Goal: Information Seeking & Learning: Learn about a topic

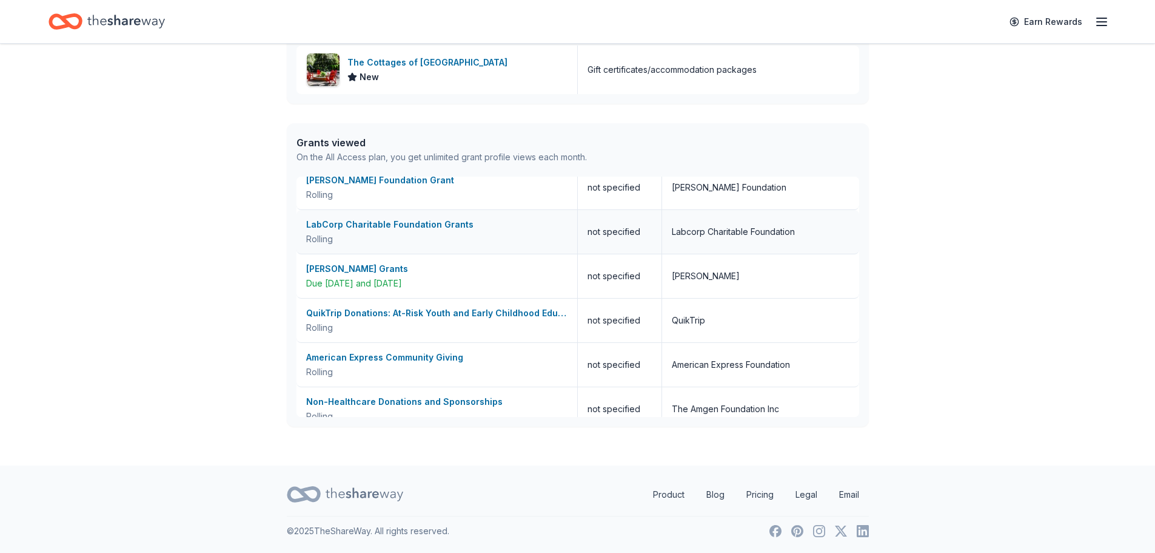
scroll to position [121, 0]
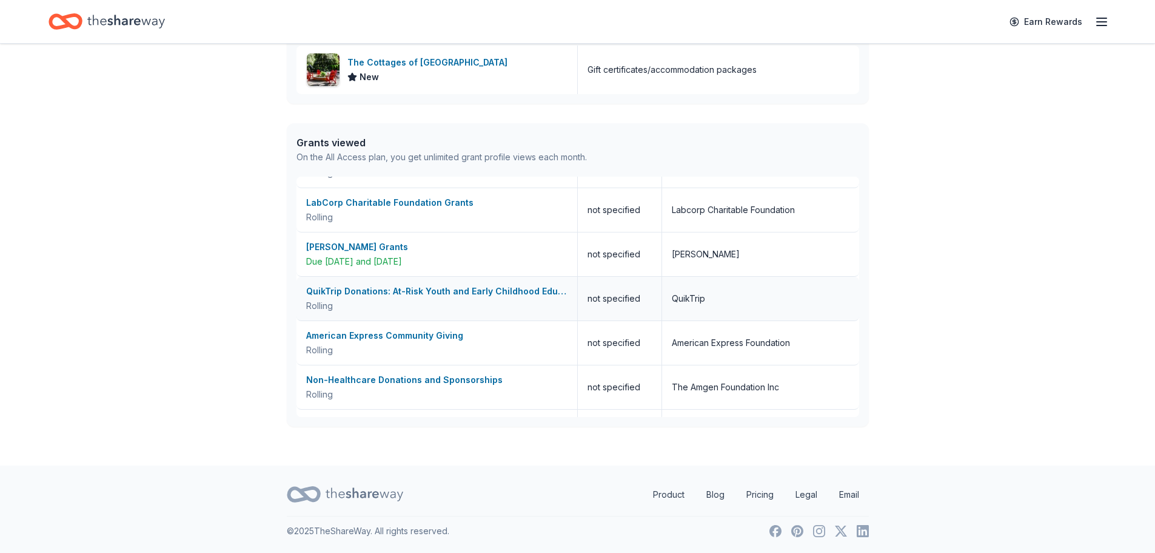
click at [392, 300] on div "Rolling" at bounding box center [436, 305] width 261 height 15
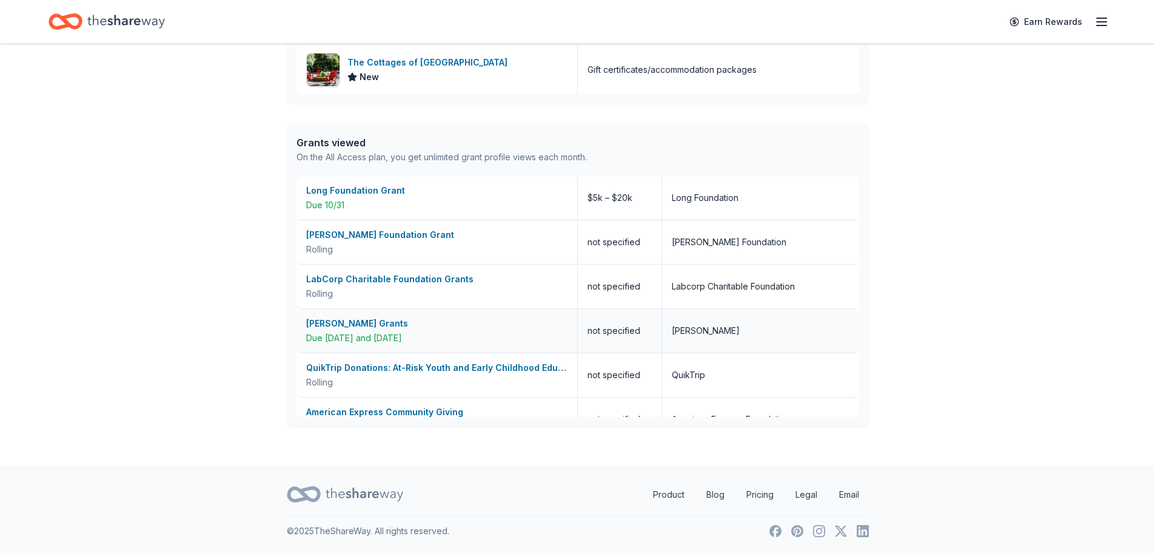
scroll to position [0, 0]
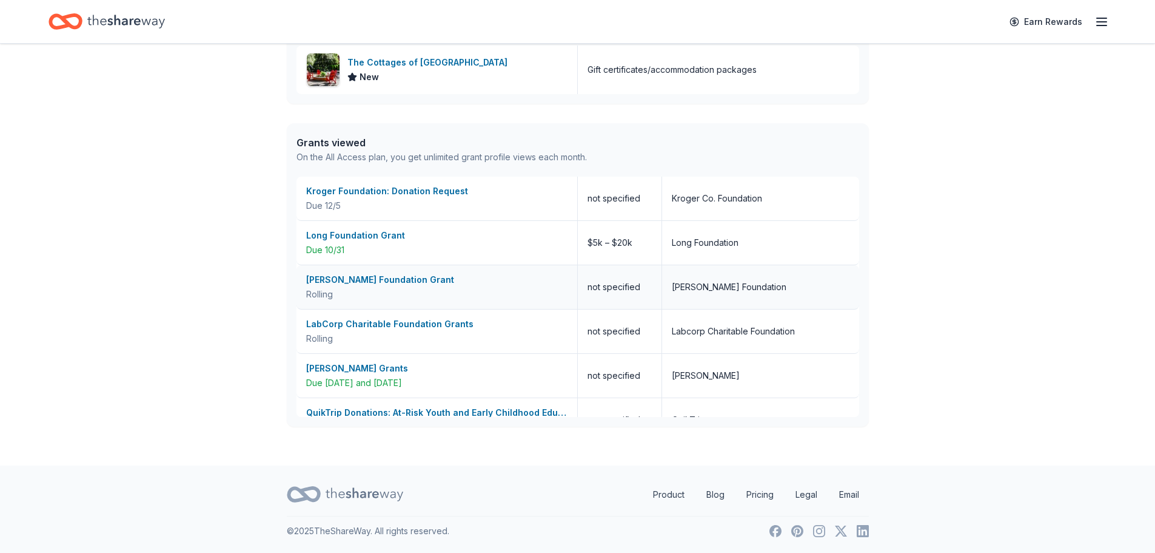
click at [406, 284] on div "Ed Rachal Foundation Grant" at bounding box center [436, 279] width 261 height 15
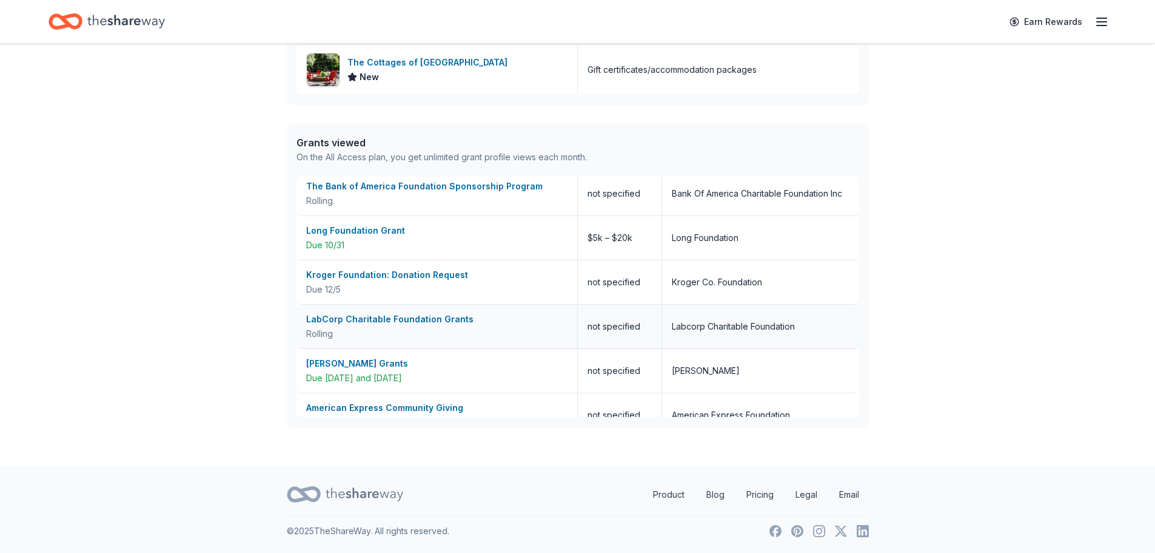
scroll to position [303, 0]
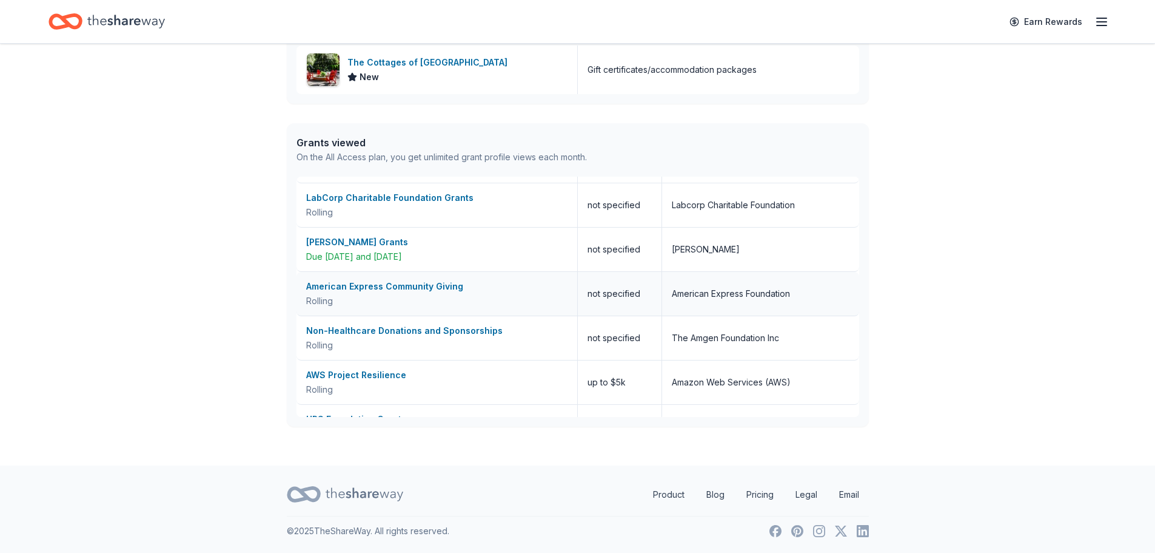
click at [344, 285] on div "American Express Community Giving" at bounding box center [436, 286] width 261 height 15
click at [356, 334] on div "Non-Healthcare Donations and Sponsorships" at bounding box center [436, 330] width 261 height 15
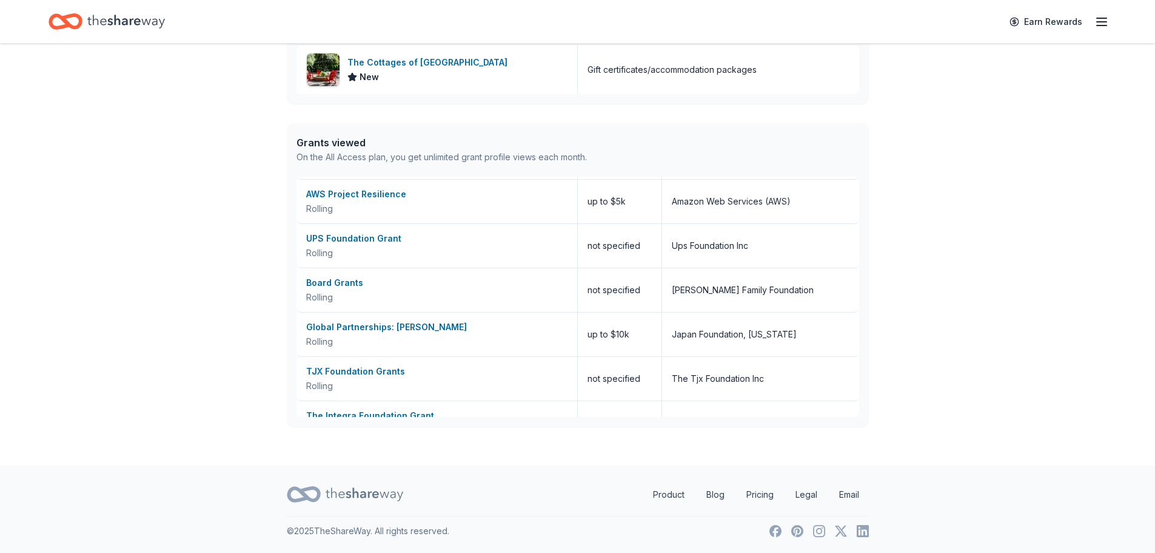
scroll to position [485, 0]
click at [366, 238] on div "UPS Foundation Grant" at bounding box center [436, 237] width 261 height 15
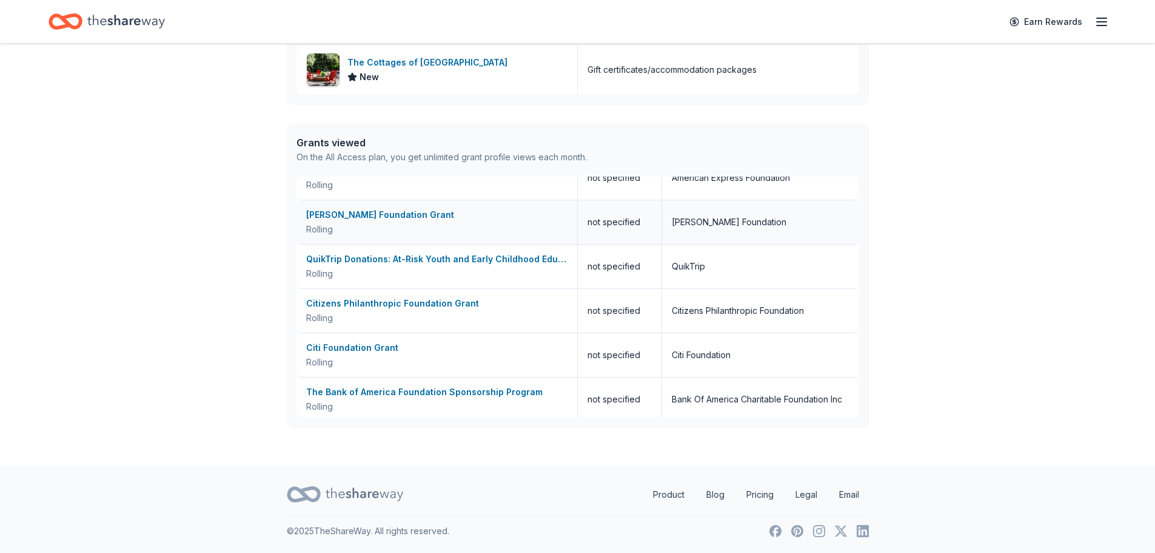
scroll to position [182, 0]
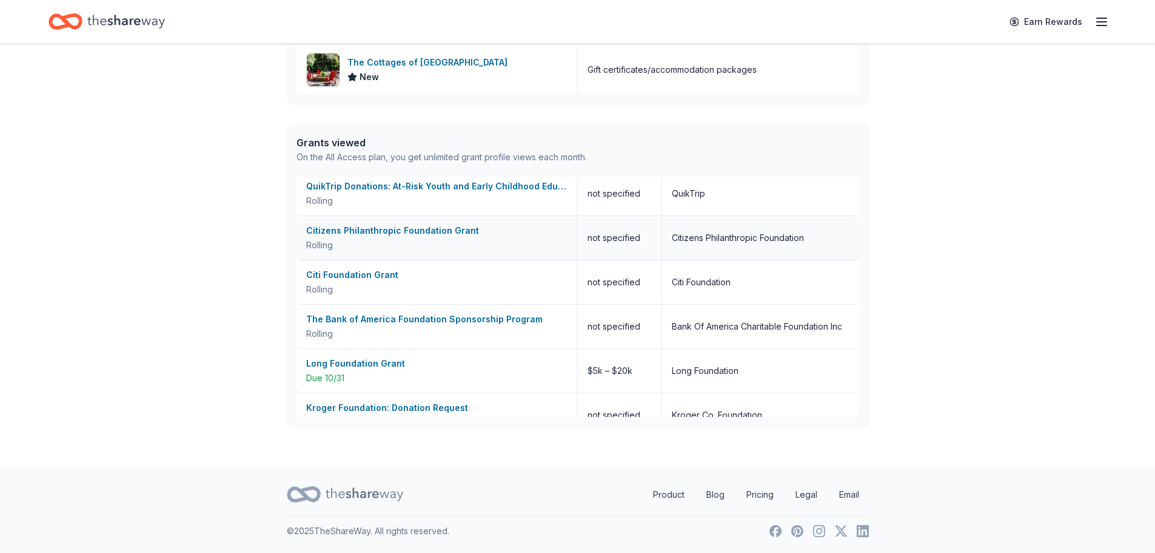
click at [365, 235] on div "Citizens Philanthropic Foundation Grant" at bounding box center [436, 230] width 261 height 15
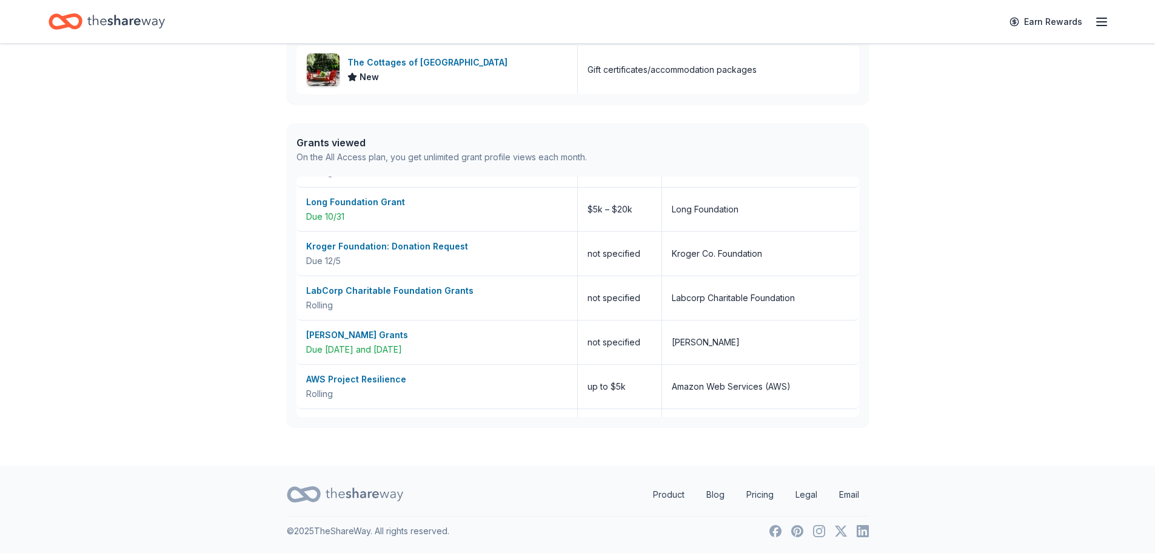
scroll to position [364, 0]
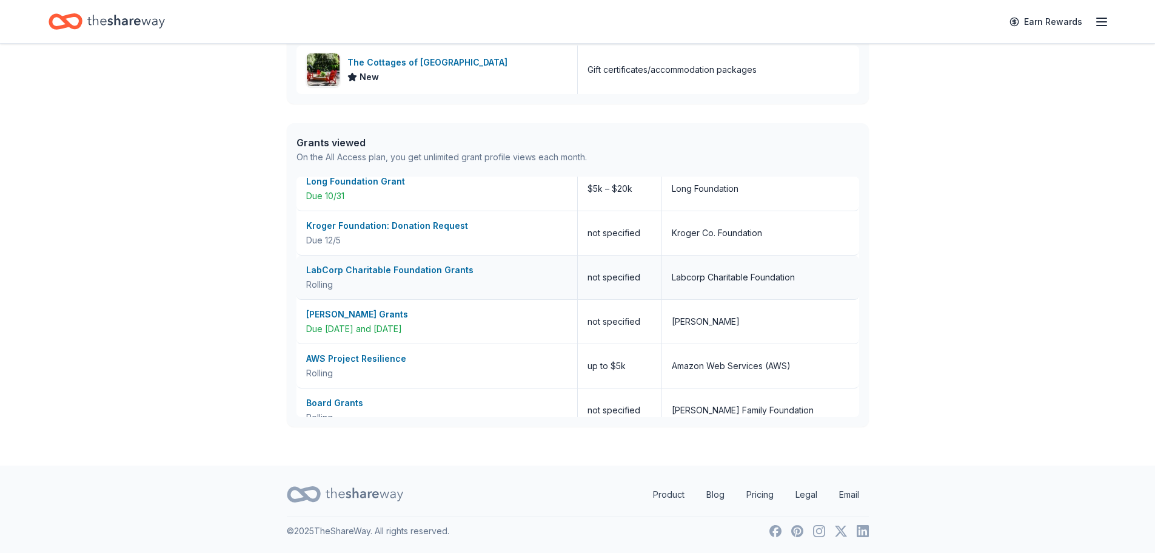
click at [379, 278] on div "Rolling" at bounding box center [436, 284] width 261 height 15
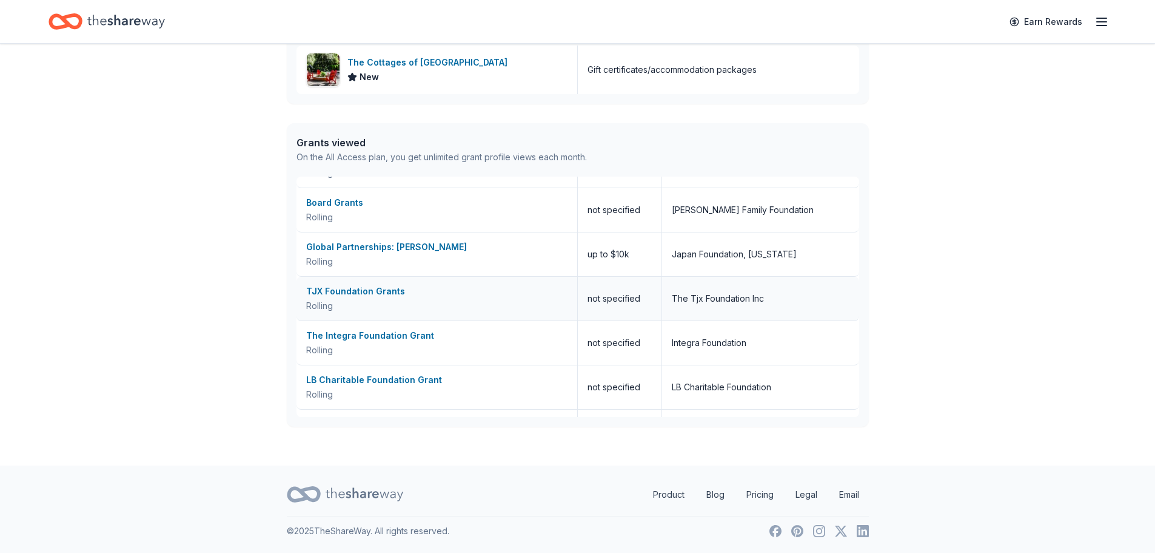
scroll to position [546, 0]
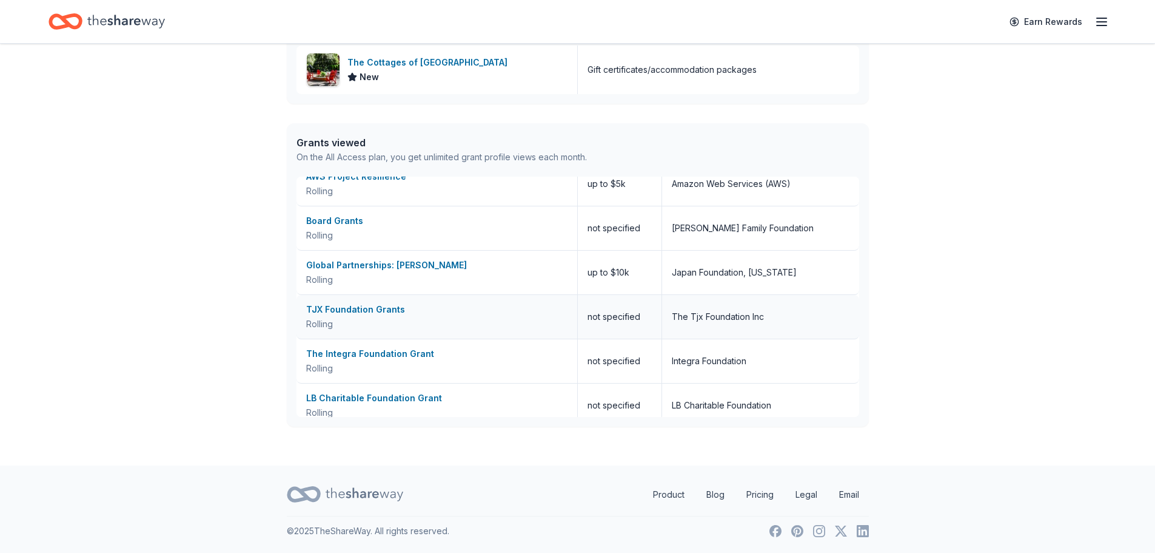
click at [423, 308] on div "TJX Foundation Grants" at bounding box center [436, 309] width 261 height 15
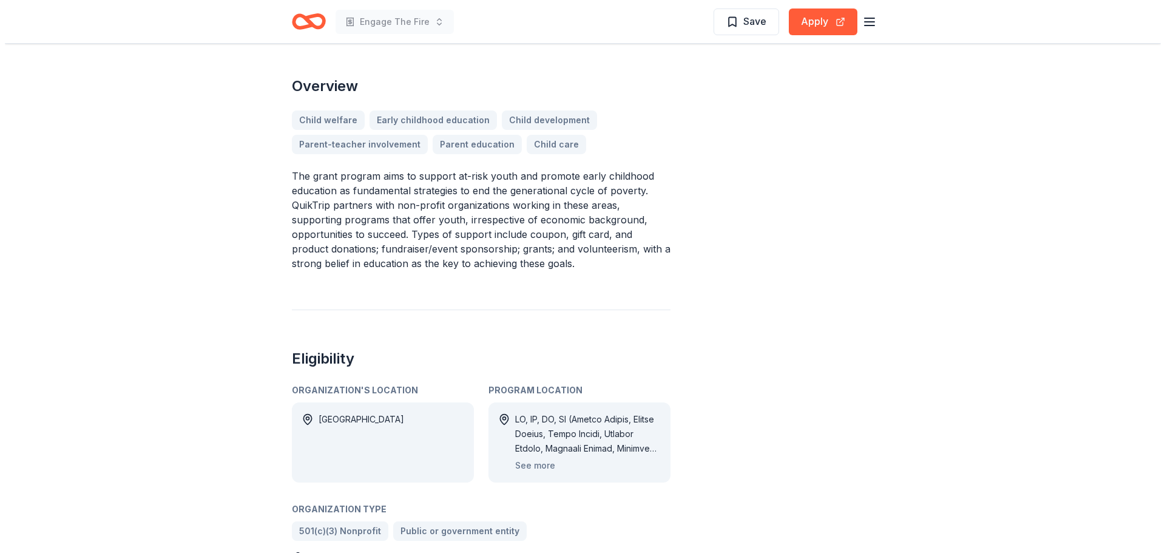
scroll to position [485, 0]
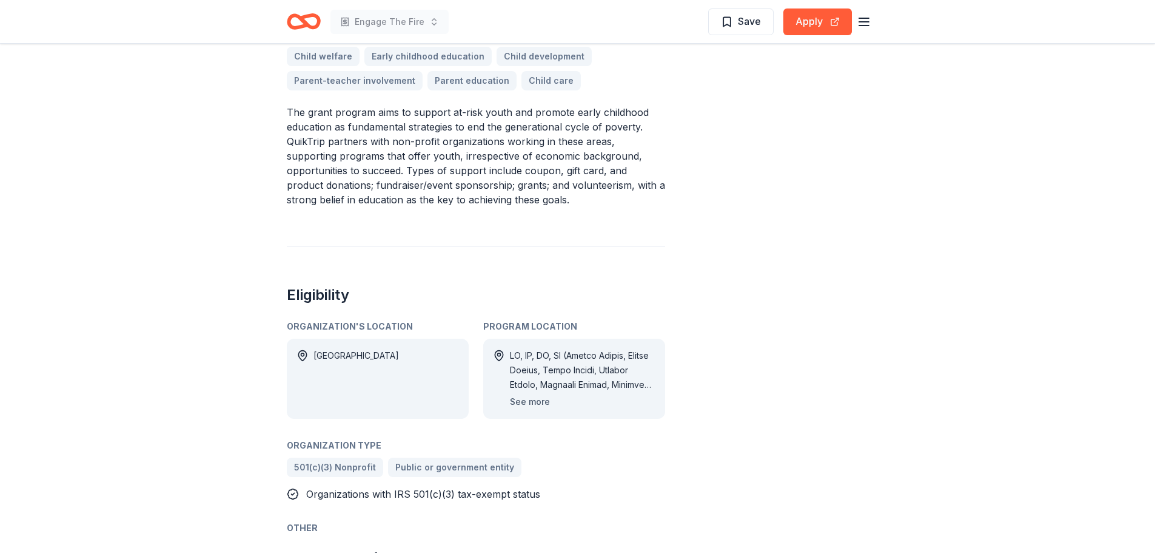
click at [527, 402] on button "See more" at bounding box center [530, 401] width 40 height 15
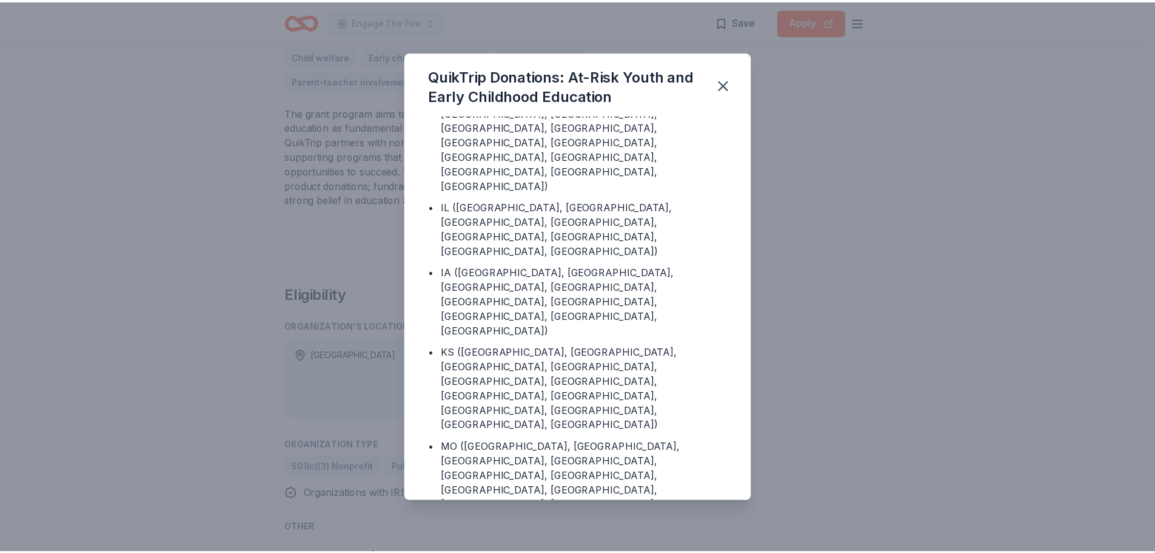
scroll to position [254, 0]
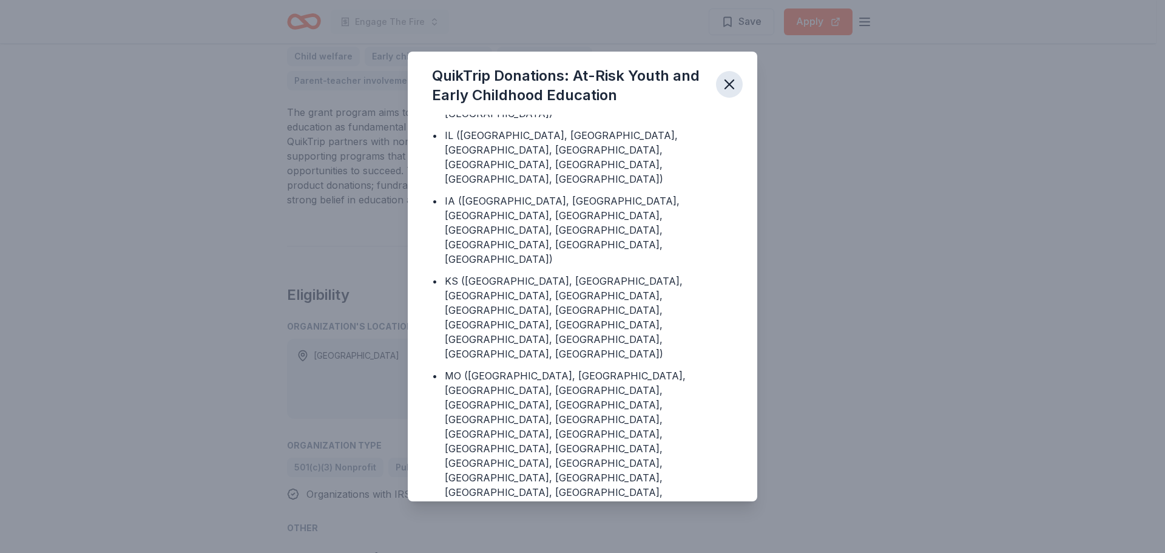
click at [733, 83] on icon "button" at bounding box center [729, 84] width 17 height 17
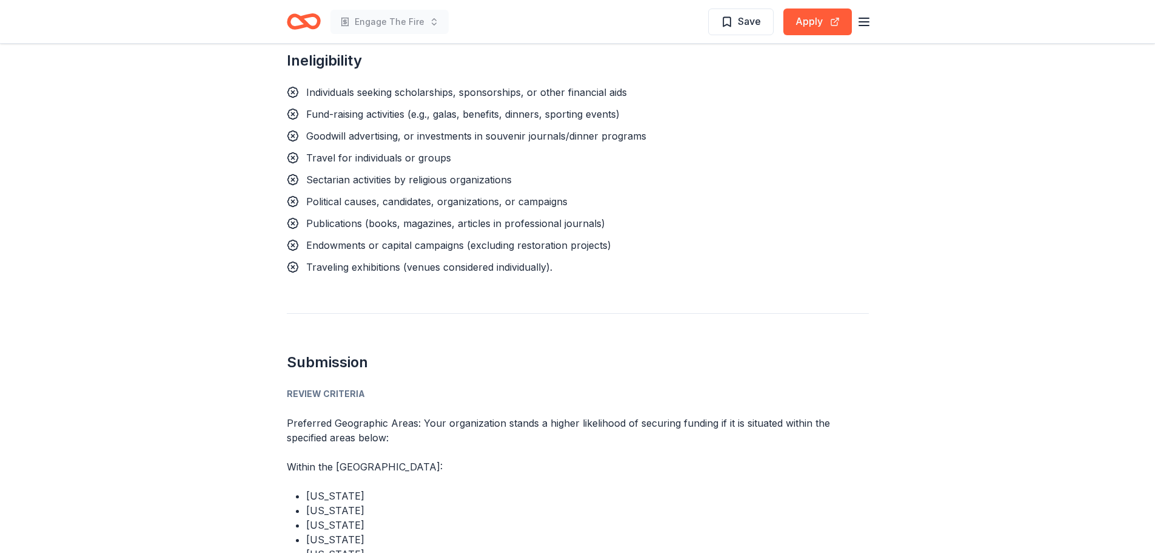
scroll to position [1301, 0]
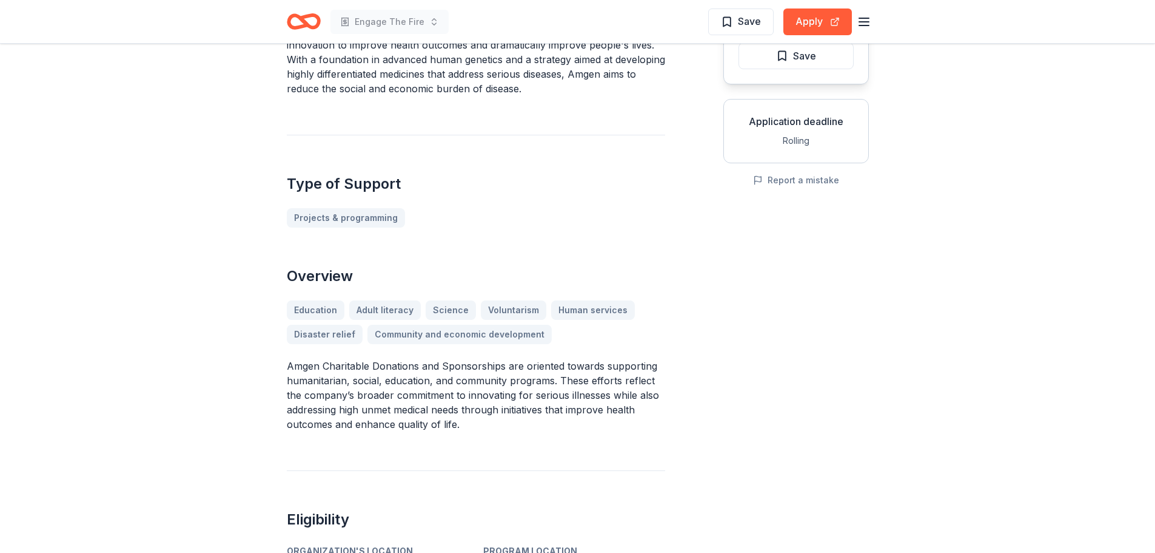
scroll to position [25, 0]
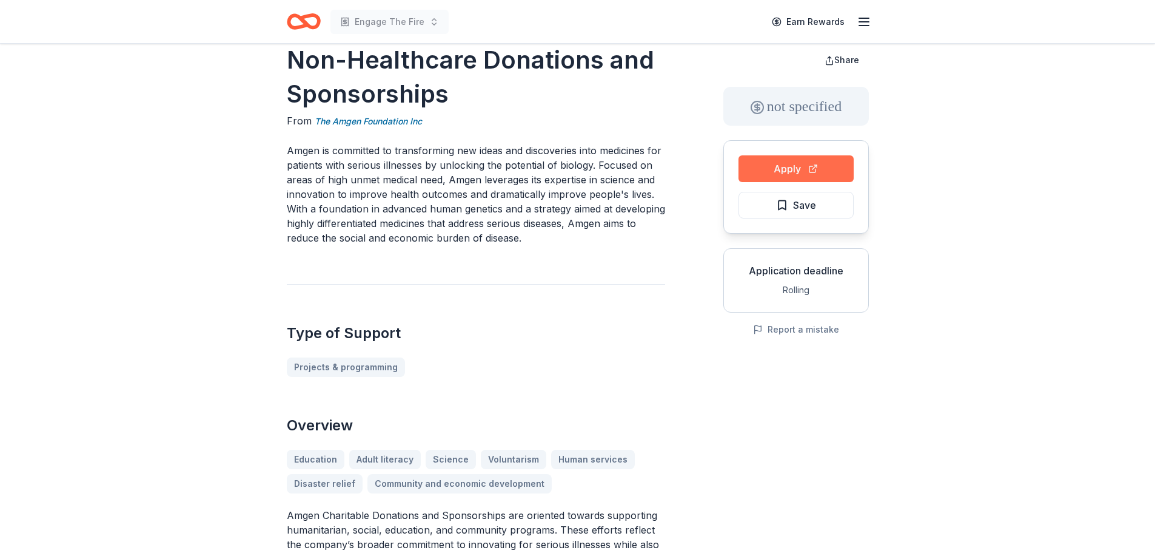
click at [793, 160] on button "Apply" at bounding box center [796, 168] width 115 height 27
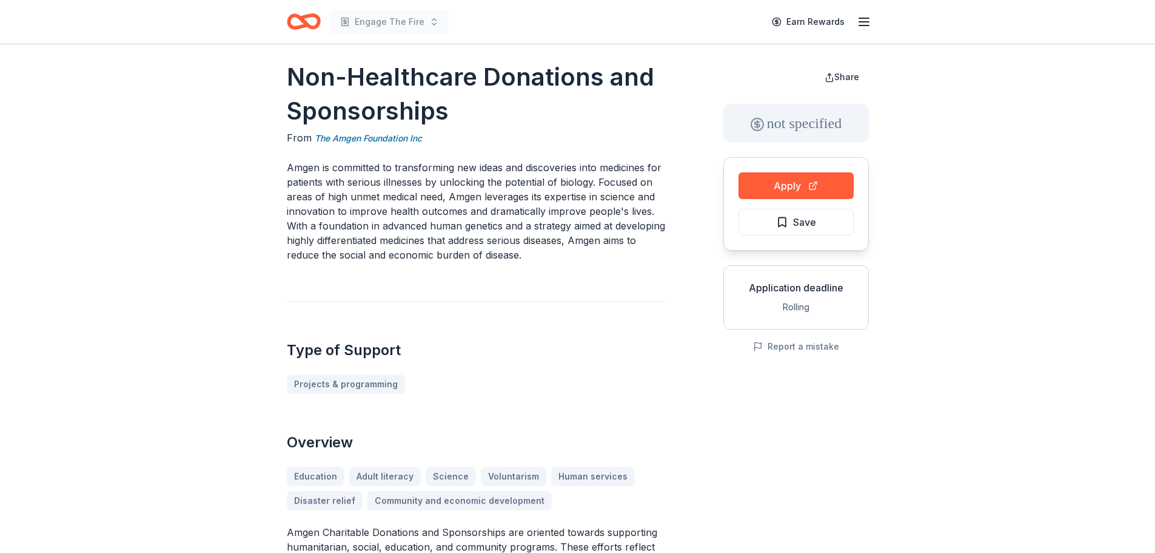
scroll to position [0, 0]
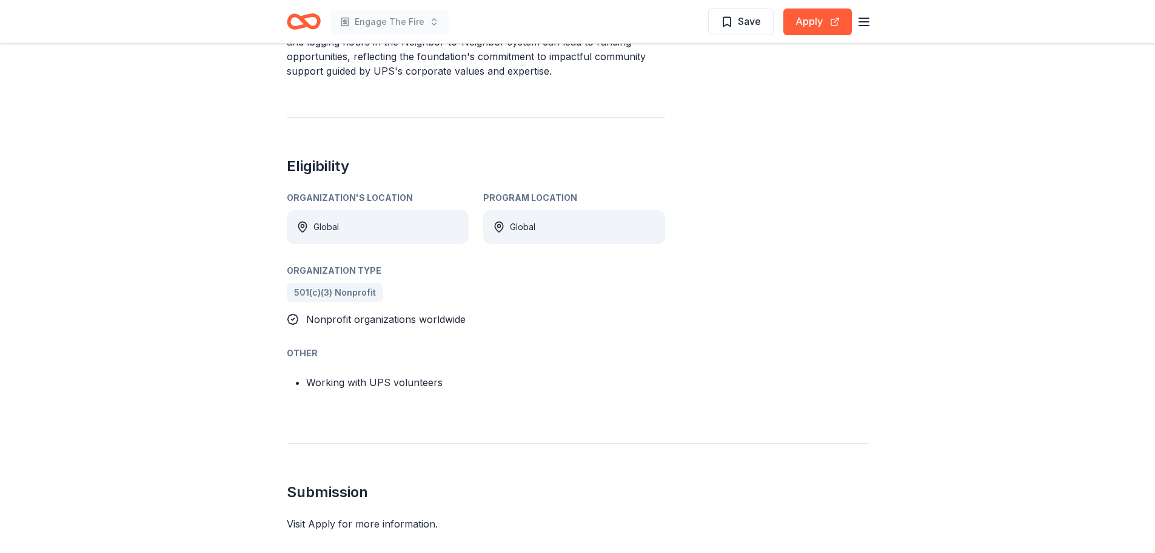
scroll to position [607, 0]
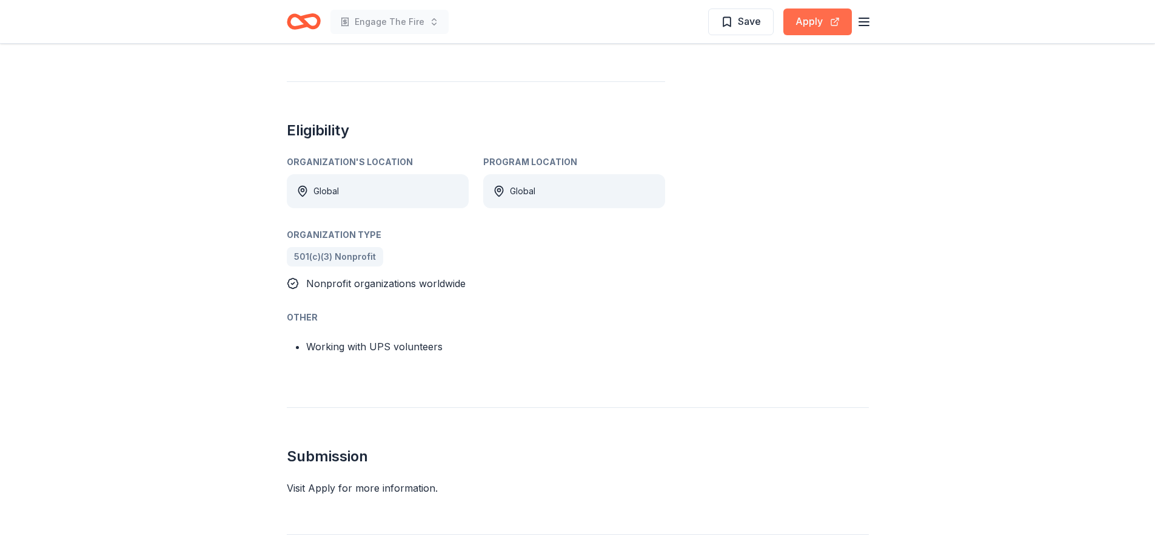
click at [822, 31] on button "Apply" at bounding box center [818, 21] width 69 height 27
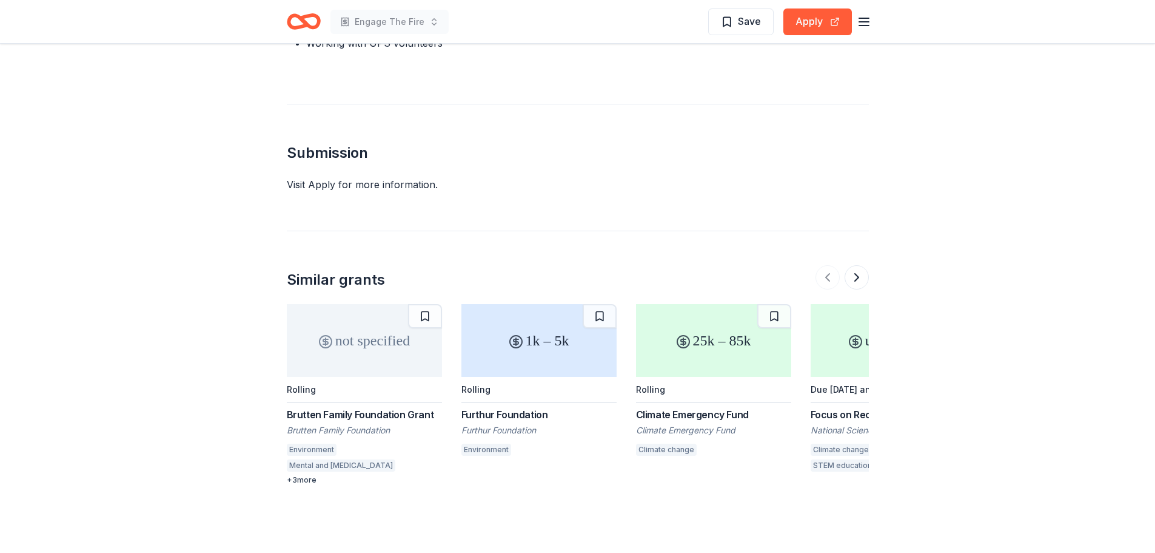
scroll to position [849, 0]
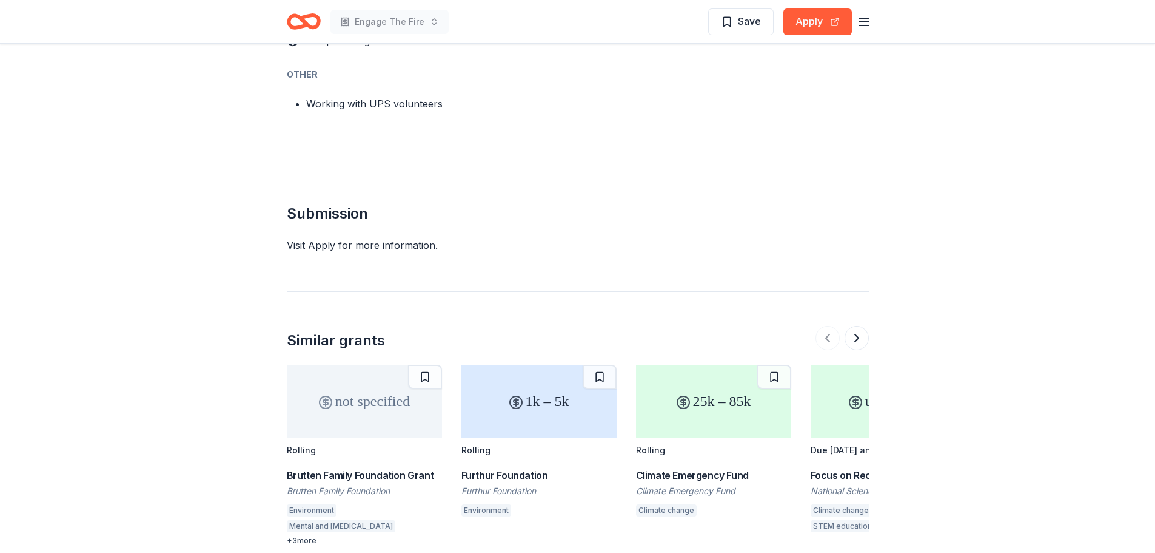
click at [342, 238] on div "Visit Apply for more information." at bounding box center [578, 245] width 582 height 15
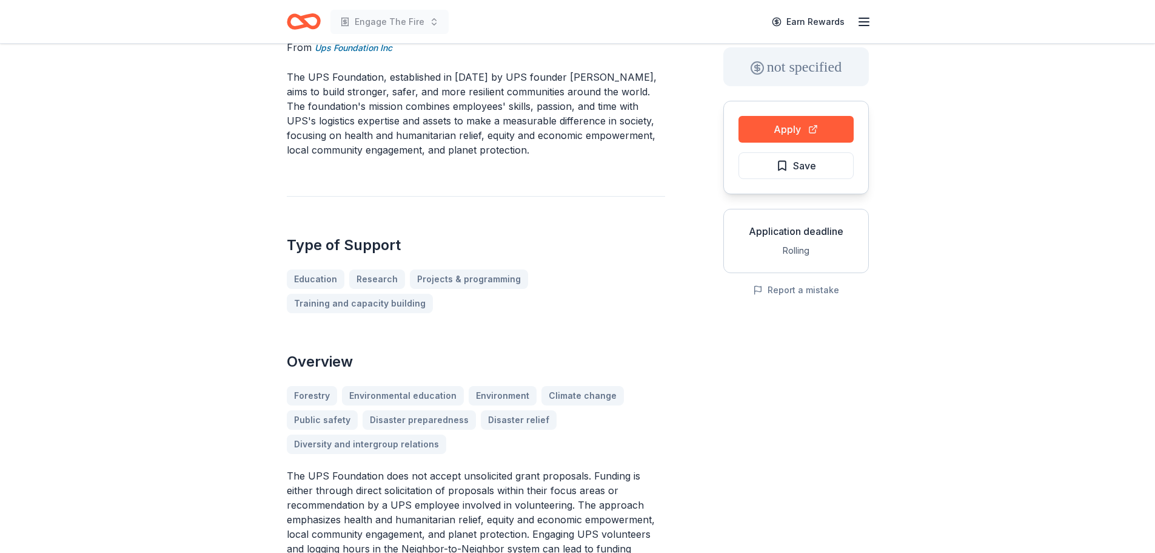
scroll to position [0, 0]
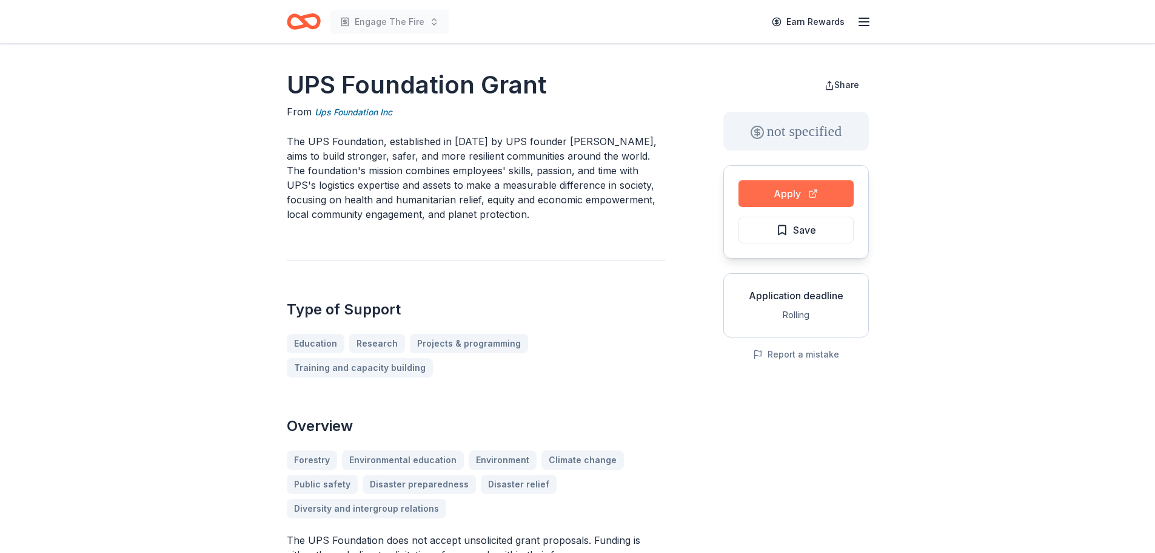
click at [821, 195] on button "Apply" at bounding box center [796, 193] width 115 height 27
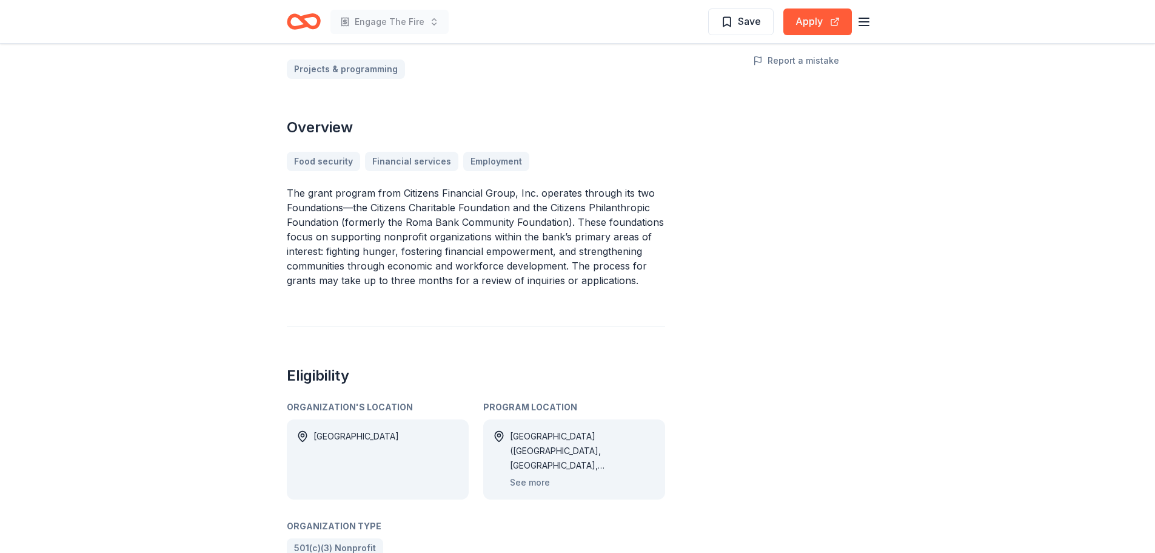
scroll to position [425, 0]
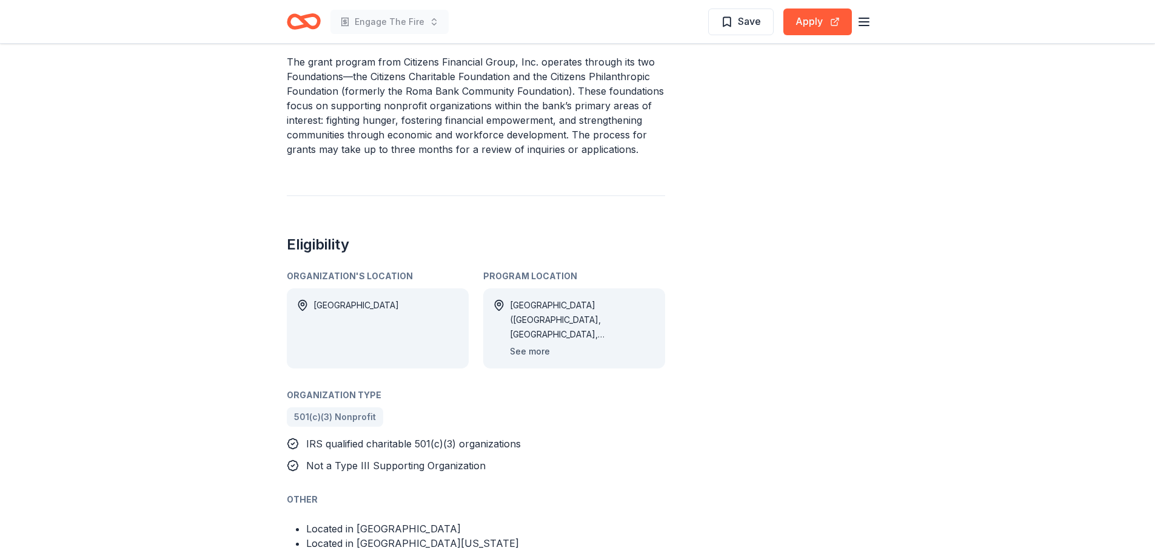
click at [531, 352] on button "See more" at bounding box center [530, 351] width 40 height 15
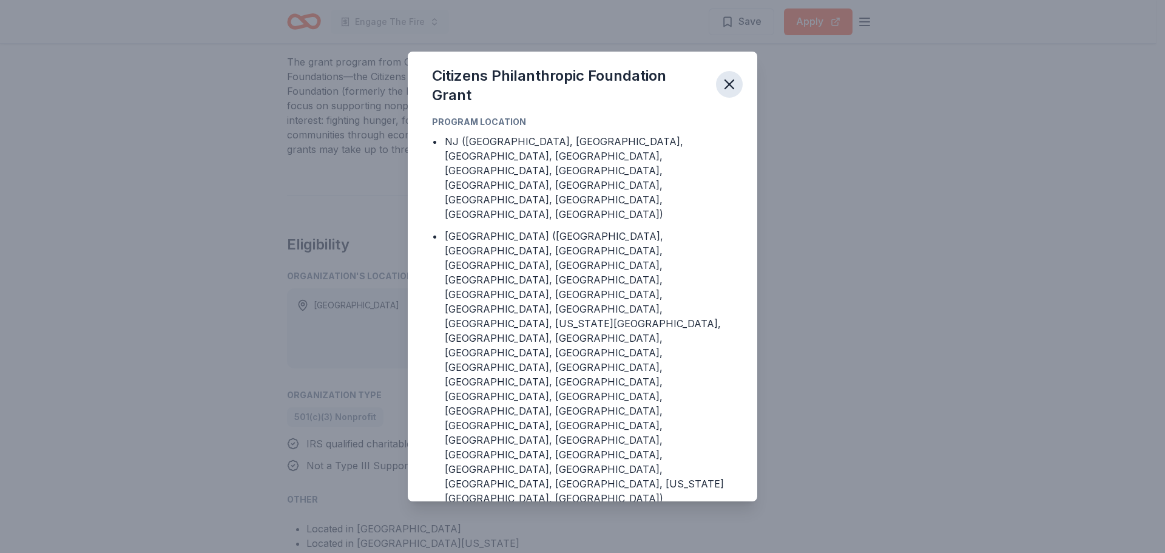
click at [732, 93] on icon "button" at bounding box center [729, 84] width 17 height 17
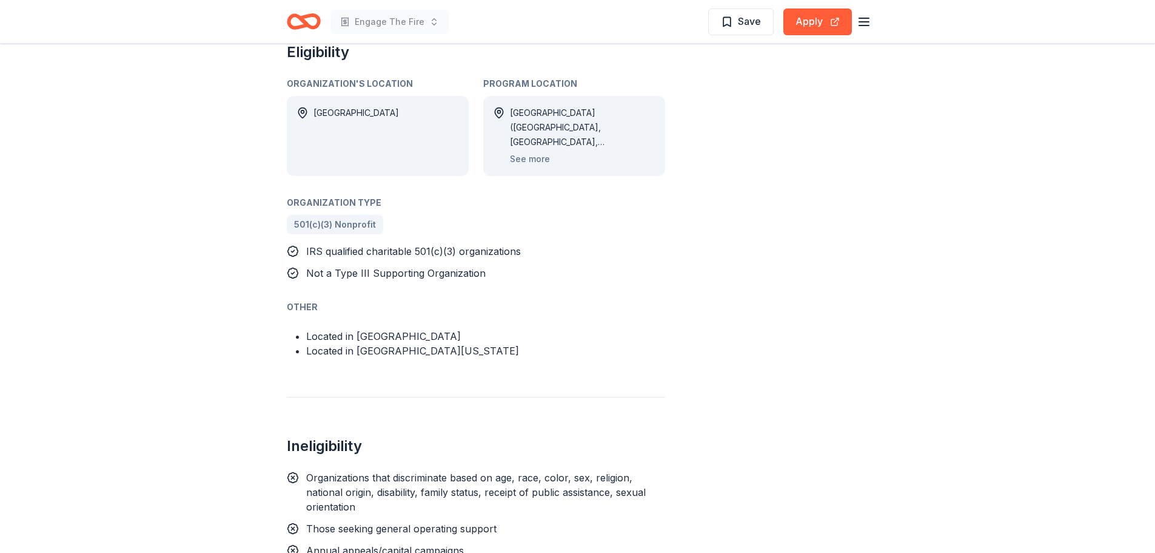
scroll to position [667, 0]
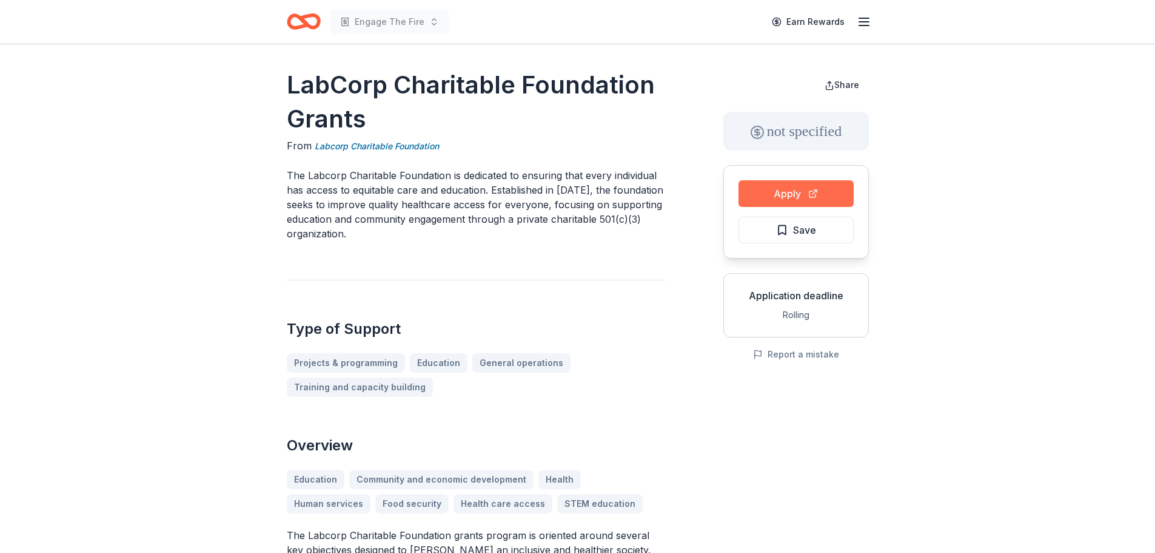
click at [748, 200] on button "Apply" at bounding box center [796, 193] width 115 height 27
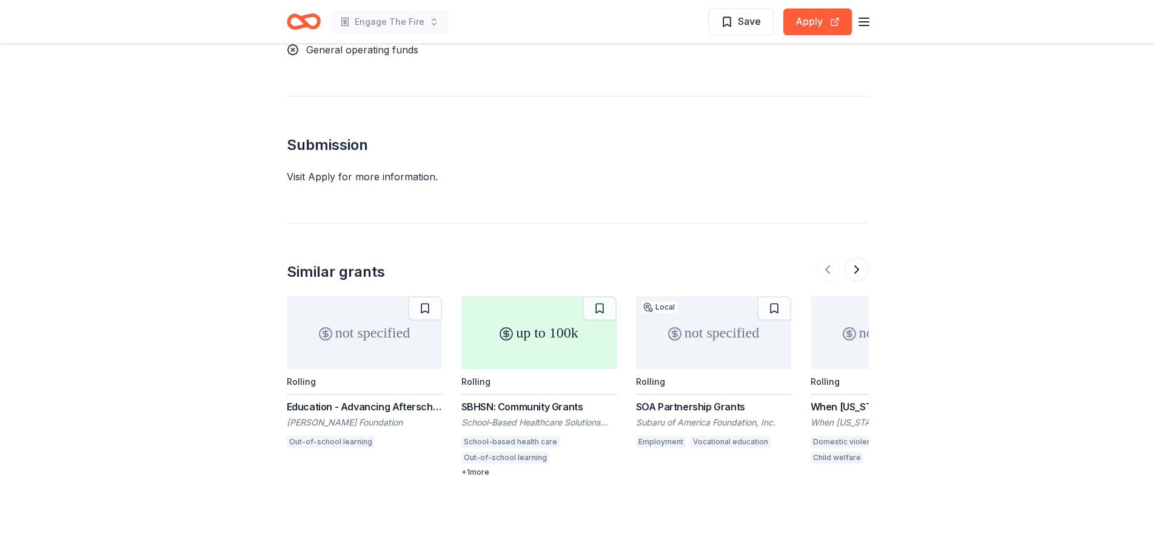
scroll to position [1274, 0]
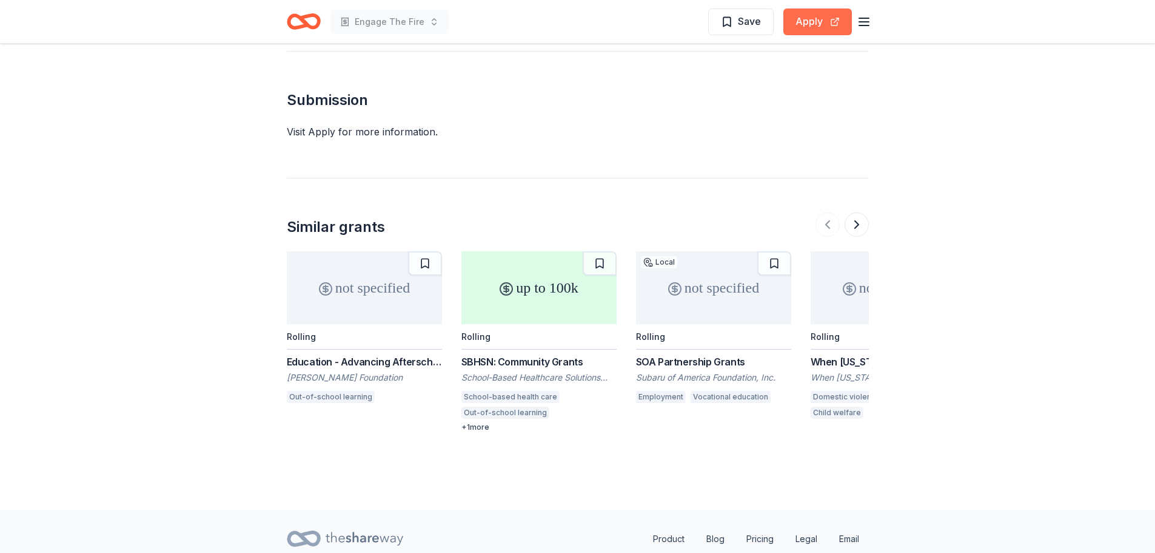
click at [824, 10] on button "Apply" at bounding box center [818, 21] width 69 height 27
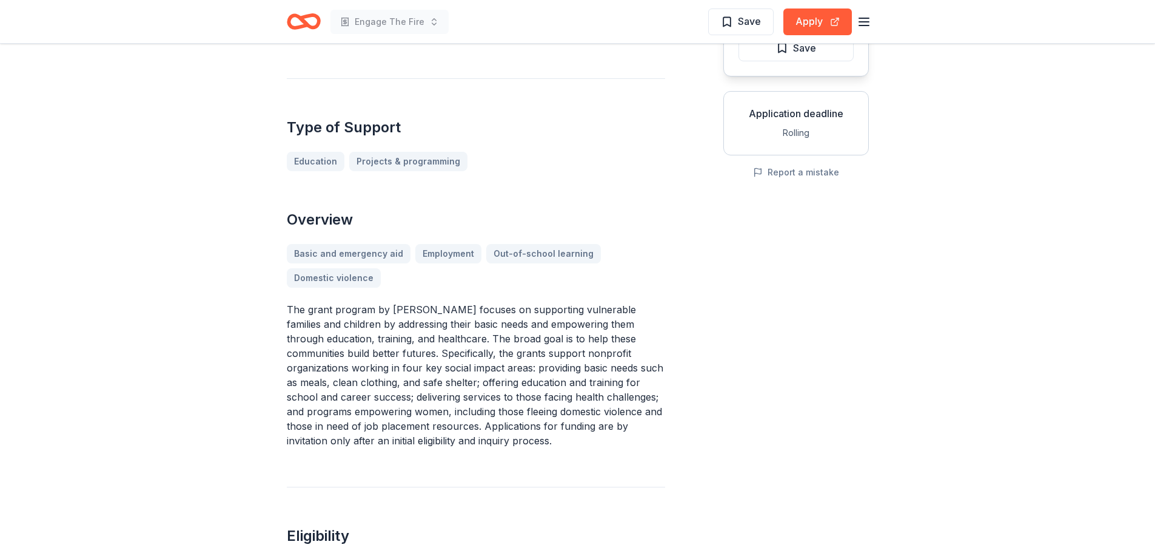
scroll to position [0, 0]
